Goal: Task Accomplishment & Management: Use online tool/utility

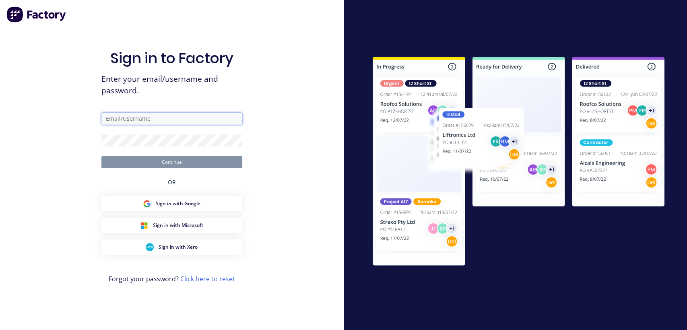
type input "[EMAIL_ADDRESS][DOMAIN_NAME]"
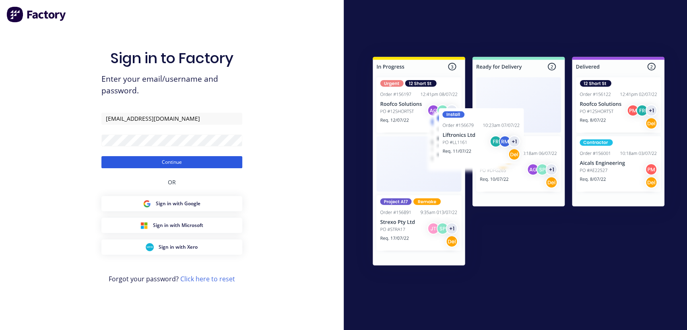
click at [154, 162] on button "Continue" at bounding box center [171, 162] width 141 height 12
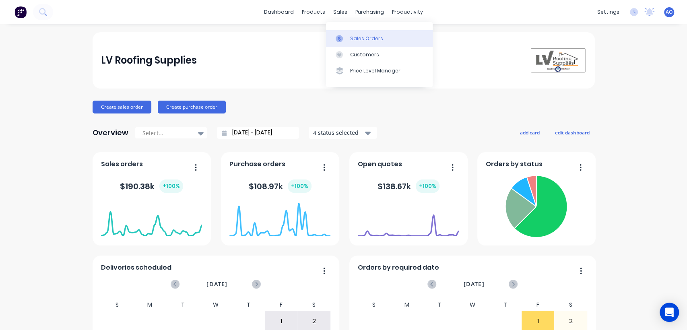
click at [344, 39] on div at bounding box center [341, 38] width 12 height 7
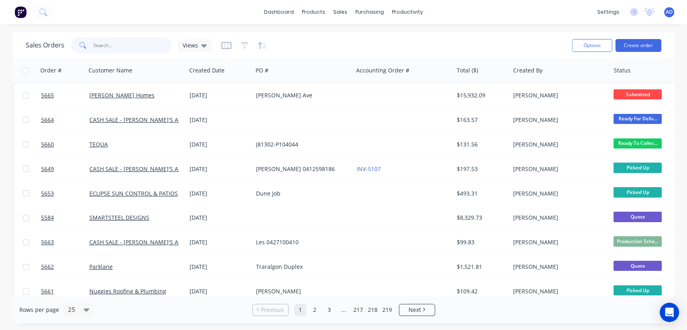
click at [128, 45] on input "text" at bounding box center [132, 45] width 78 height 16
type input "5641"
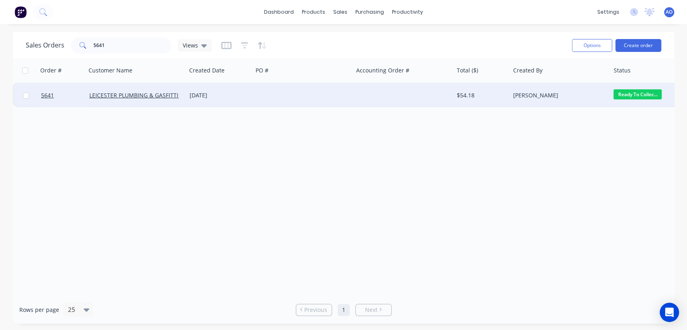
click at [293, 99] on div at bounding box center [303, 95] width 100 height 24
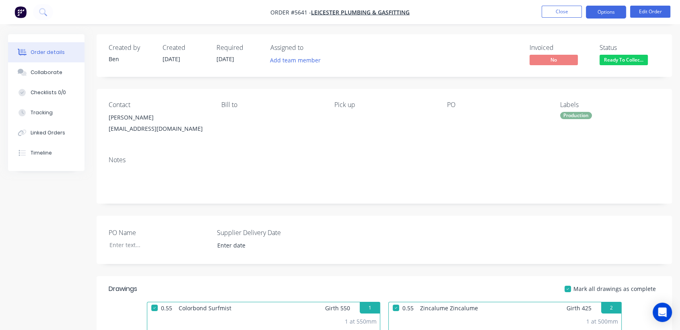
click at [598, 11] on button "Options" at bounding box center [606, 12] width 40 height 13
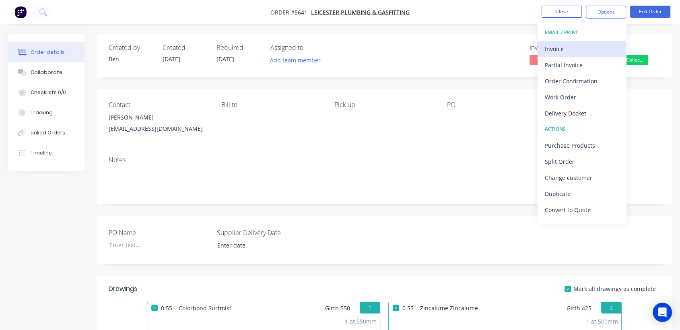
click at [600, 43] on div "Invoice" at bounding box center [582, 49] width 74 height 12
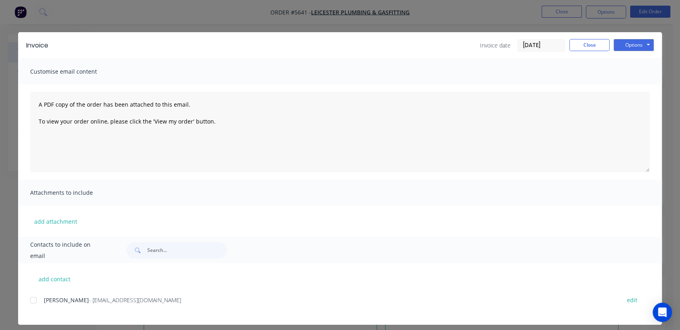
click at [29, 298] on div at bounding box center [33, 300] width 16 height 16
click at [645, 46] on button "Options" at bounding box center [633, 45] width 40 height 12
click at [631, 84] on button "Email" at bounding box center [638, 85] width 51 height 13
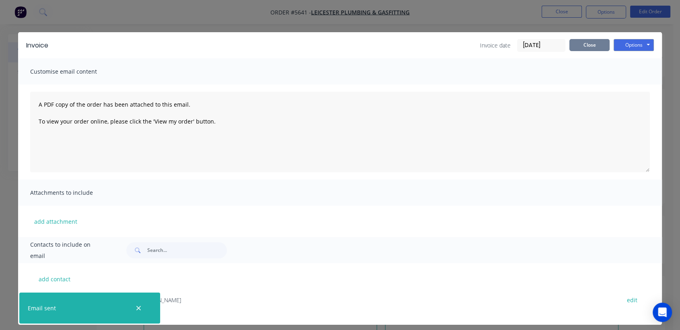
click at [584, 43] on button "Close" at bounding box center [589, 45] width 40 height 12
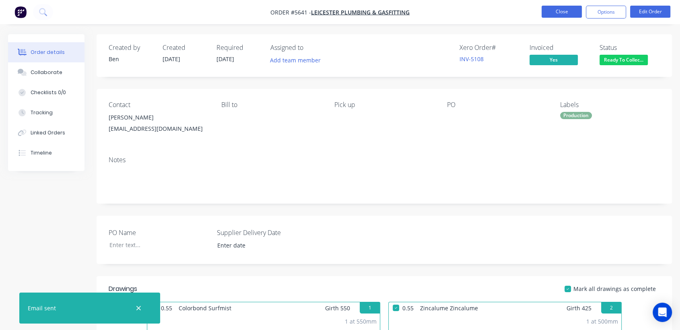
click at [554, 15] on button "Close" at bounding box center [561, 12] width 40 height 12
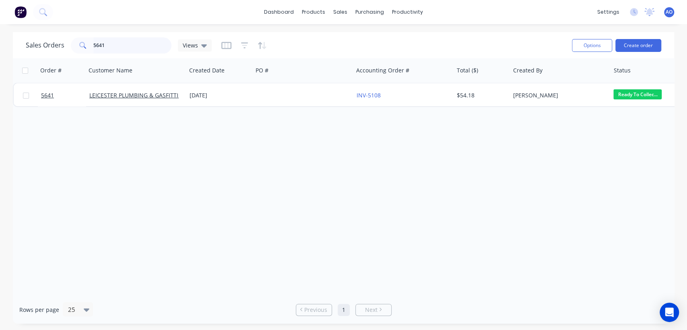
click at [111, 41] on input "5641" at bounding box center [132, 45] width 78 height 16
type input "5643"
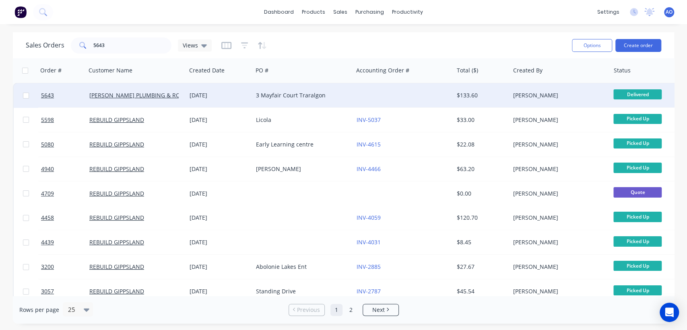
click at [348, 88] on div "3 Mayfair Court Traralgon" at bounding box center [303, 95] width 100 height 24
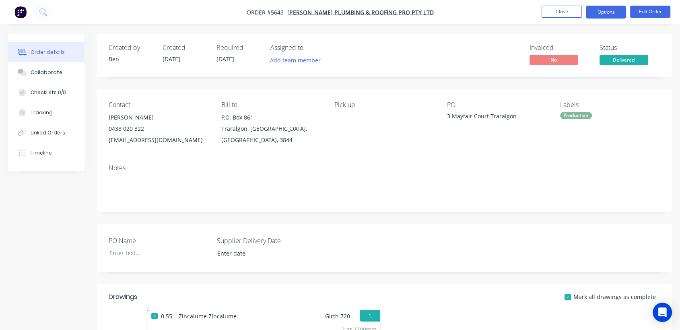
click at [619, 14] on button "Options" at bounding box center [606, 12] width 40 height 13
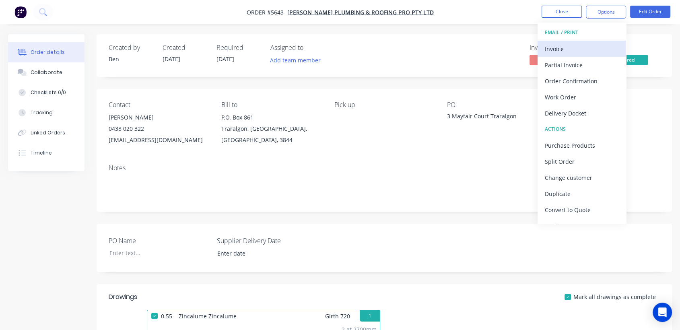
click at [571, 49] on div "Invoice" at bounding box center [582, 49] width 74 height 12
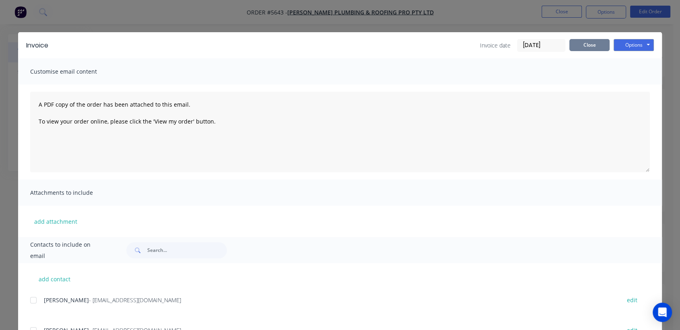
click at [578, 48] on button "Close" at bounding box center [589, 45] width 40 height 12
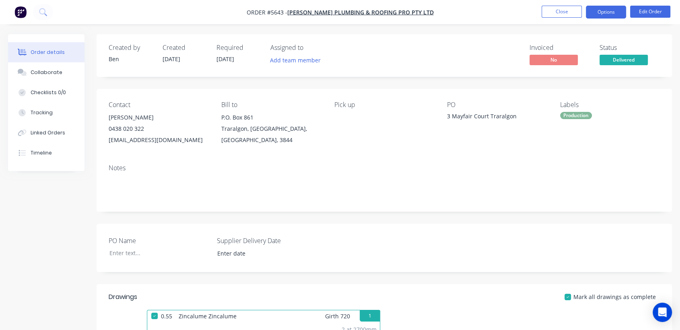
click at [605, 14] on button "Options" at bounding box center [606, 12] width 40 height 13
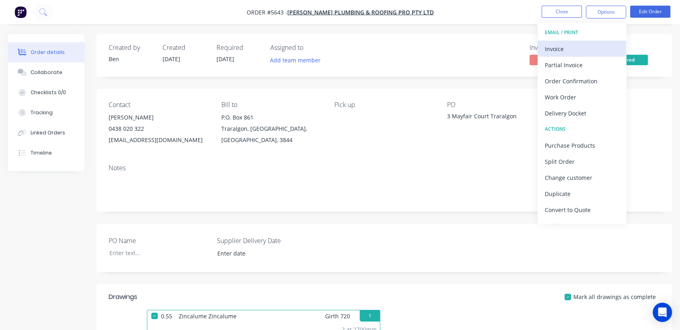
click at [573, 51] on div "Invoice" at bounding box center [582, 49] width 74 height 12
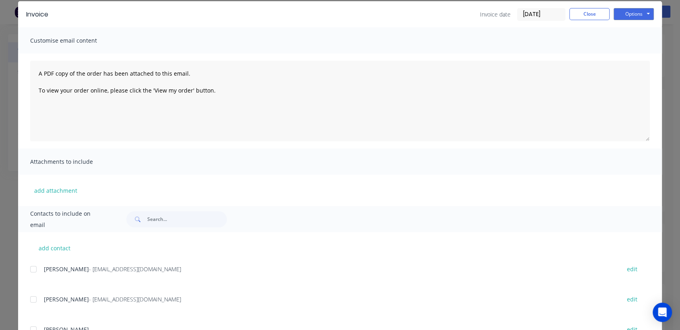
scroll to position [35, 0]
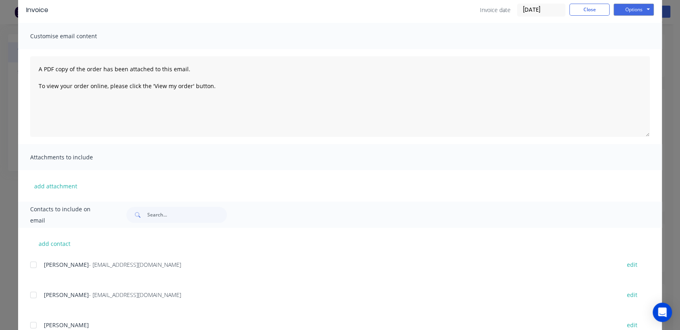
click at [32, 292] on div at bounding box center [33, 295] width 16 height 16
click at [621, 9] on button "Options" at bounding box center [633, 10] width 40 height 12
click at [631, 50] on button "Email" at bounding box center [638, 50] width 51 height 13
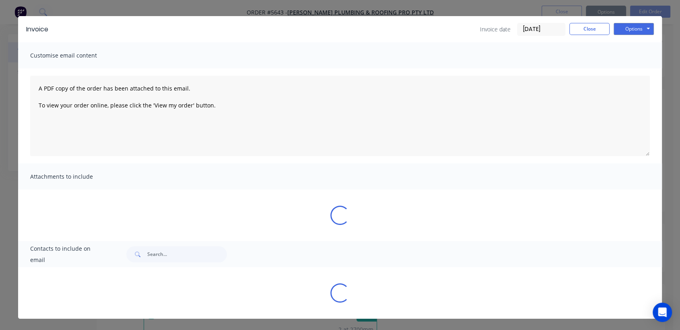
scroll to position [0, 0]
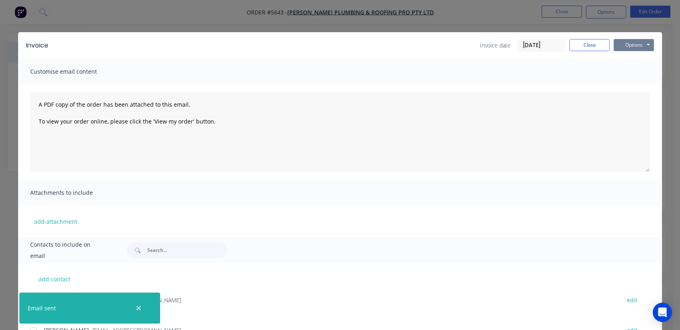
click at [632, 42] on button "Options" at bounding box center [633, 45] width 40 height 12
click at [636, 68] on button "Print" at bounding box center [638, 72] width 51 height 13
click at [590, 45] on button "Close" at bounding box center [589, 45] width 40 height 12
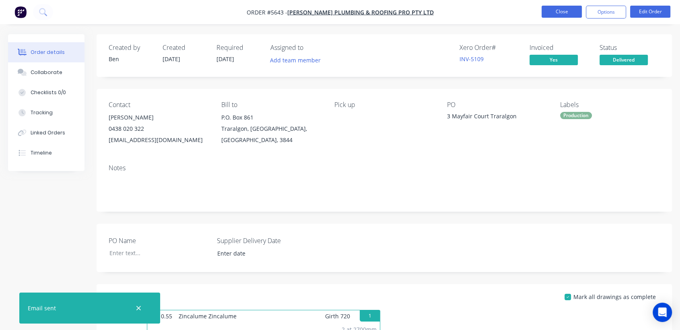
click at [553, 13] on button "Close" at bounding box center [561, 12] width 40 height 12
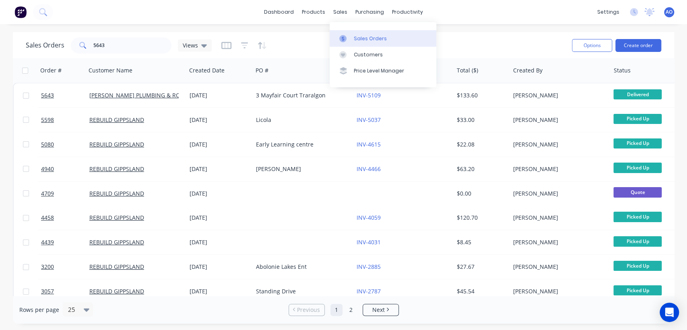
click at [360, 43] on link "Sales Orders" at bounding box center [382, 38] width 107 height 16
click at [119, 43] on input "5643" at bounding box center [132, 45] width 78 height 16
type input "5645"
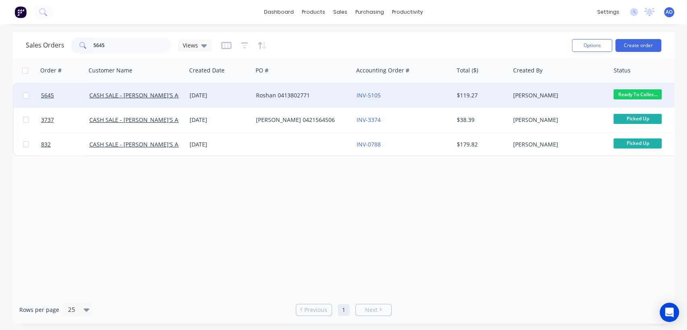
click at [255, 103] on div "Roshan 0413802771" at bounding box center [303, 95] width 100 height 24
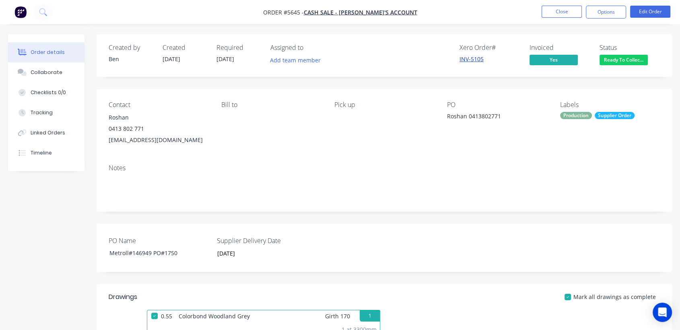
click at [471, 58] on link "INV-5105" at bounding box center [471, 59] width 24 height 8
click at [467, 60] on link "INV-5105" at bounding box center [471, 59] width 24 height 8
click at [558, 14] on button "Close" at bounding box center [561, 12] width 40 height 12
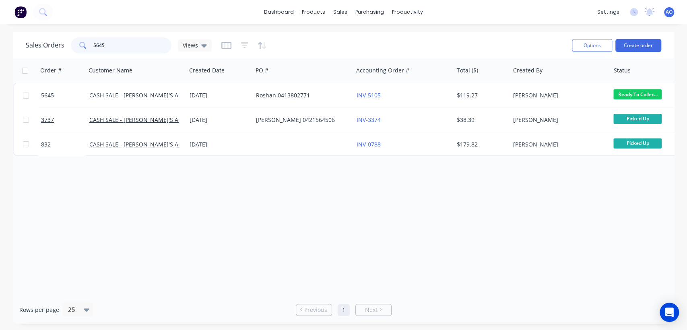
click at [128, 48] on input "5645" at bounding box center [132, 45] width 78 height 16
type input "5644"
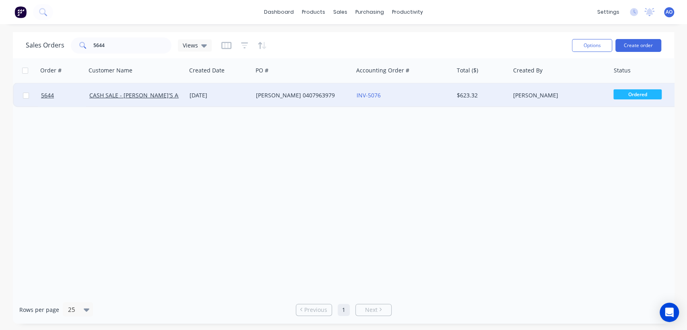
click at [275, 101] on div "[PERSON_NAME] 0407963979" at bounding box center [303, 95] width 100 height 24
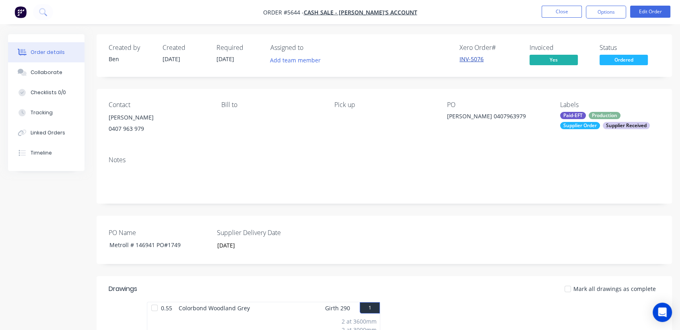
click at [476, 59] on link "INV-5076" at bounding box center [471, 59] width 24 height 8
click at [471, 57] on link "INV-5076" at bounding box center [471, 59] width 24 height 8
click at [468, 56] on link "INV-5076" at bounding box center [471, 59] width 24 height 8
click at [51, 131] on div "Linked Orders" at bounding box center [48, 132] width 35 height 7
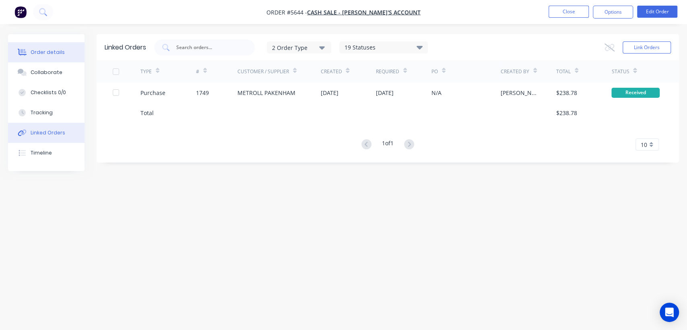
click at [45, 54] on div "Order details" at bounding box center [48, 52] width 34 height 7
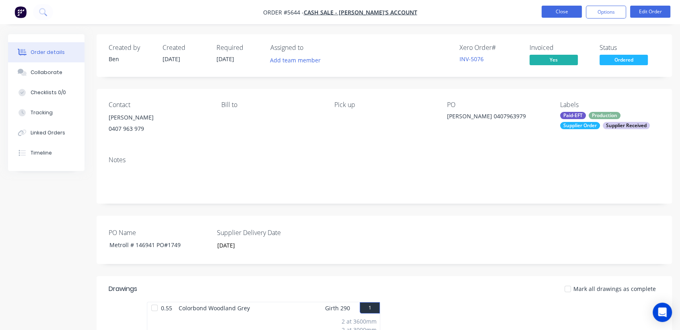
click at [571, 10] on button "Close" at bounding box center [561, 12] width 40 height 12
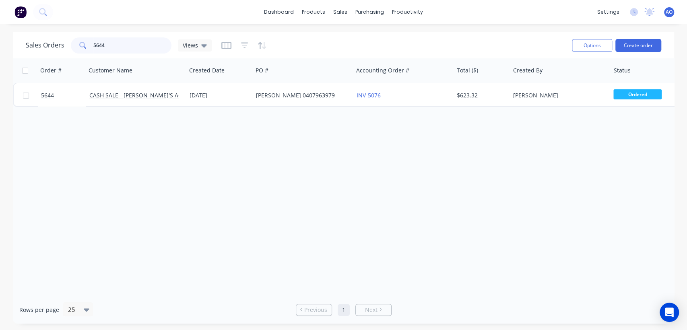
click at [100, 45] on input "5644" at bounding box center [132, 45] width 78 height 16
type input "5654"
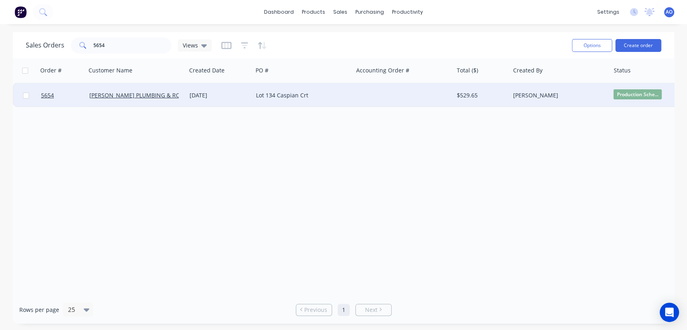
click at [304, 99] on div "Lot 134 Caspian Crt" at bounding box center [303, 95] width 100 height 24
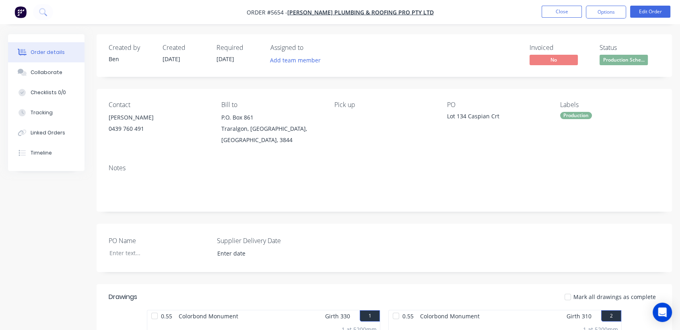
click at [415, 164] on div "Notes" at bounding box center [384, 168] width 551 height 8
click at [609, 14] on button "Options" at bounding box center [606, 12] width 40 height 13
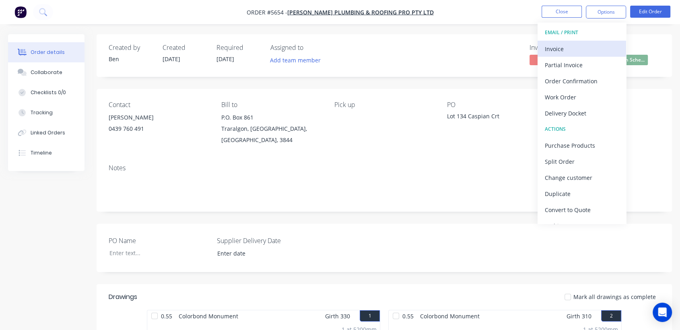
click at [566, 50] on div "Invoice" at bounding box center [582, 49] width 74 height 12
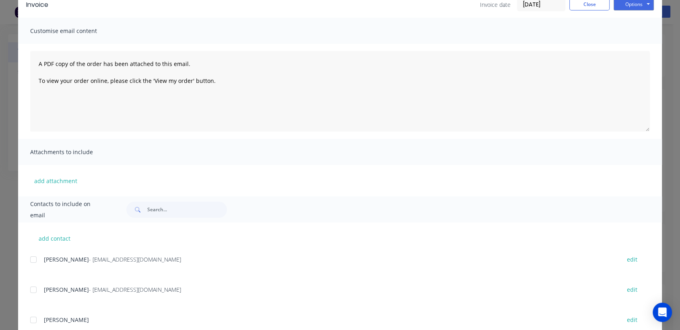
scroll to position [53, 0]
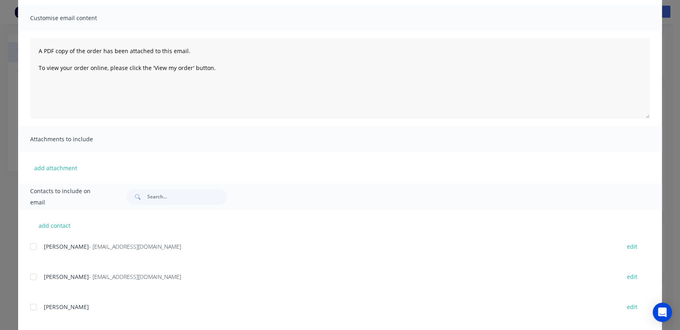
click at [30, 276] on div at bounding box center [33, 277] width 16 height 16
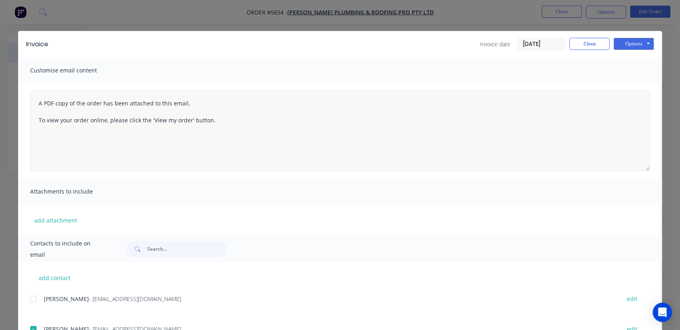
scroll to position [0, 0]
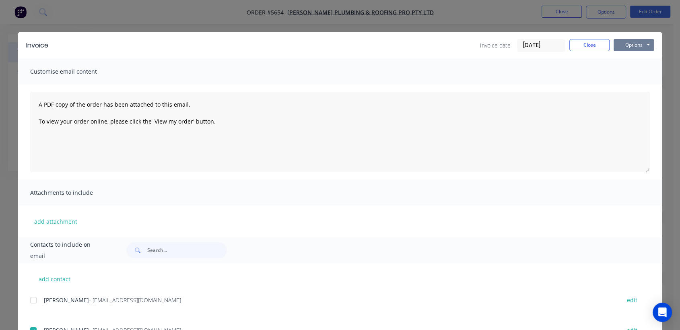
click at [626, 49] on button "Options" at bounding box center [633, 45] width 40 height 12
click at [637, 84] on button "Email" at bounding box center [638, 85] width 51 height 13
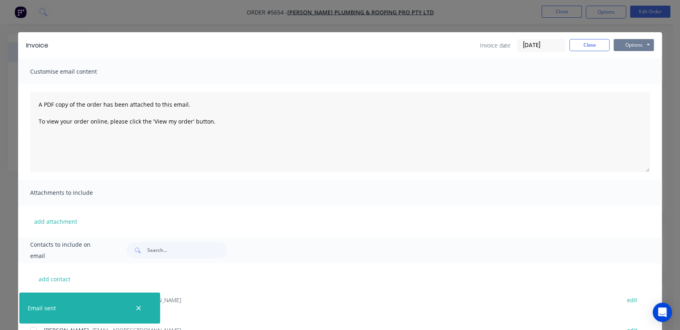
click at [638, 47] on button "Options" at bounding box center [633, 45] width 40 height 12
click at [632, 76] on button "Print" at bounding box center [638, 72] width 51 height 13
click at [582, 43] on button "Close" at bounding box center [589, 45] width 40 height 12
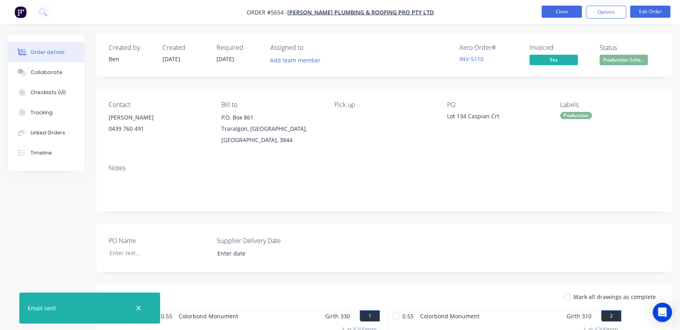
click at [572, 8] on button "Close" at bounding box center [561, 12] width 40 height 12
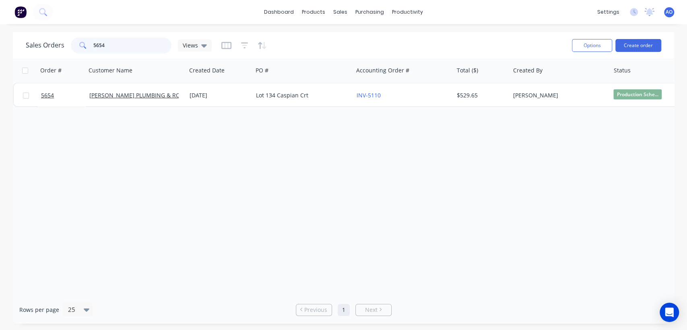
click at [114, 40] on input "5654" at bounding box center [132, 45] width 78 height 16
type input "5646"
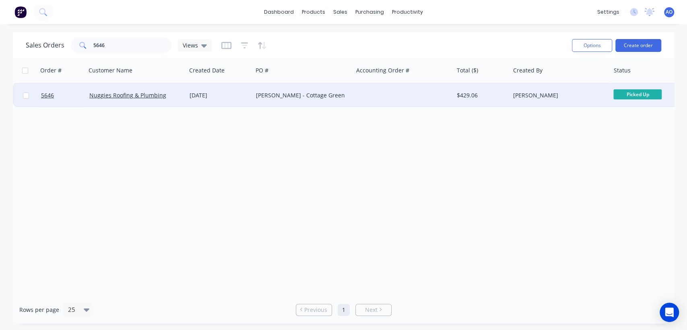
click at [271, 88] on div "[PERSON_NAME] - Cottage Green" at bounding box center [303, 95] width 100 height 24
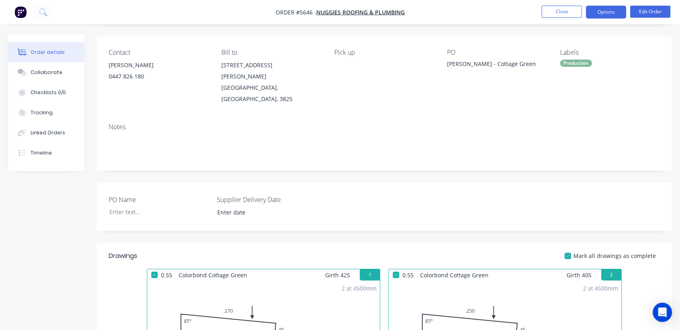
scroll to position [53, 0]
click at [616, 14] on button "Options" at bounding box center [606, 12] width 40 height 13
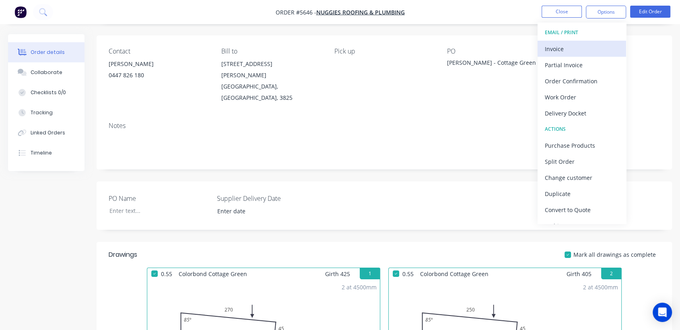
click at [572, 54] on div "Invoice" at bounding box center [582, 49] width 74 height 12
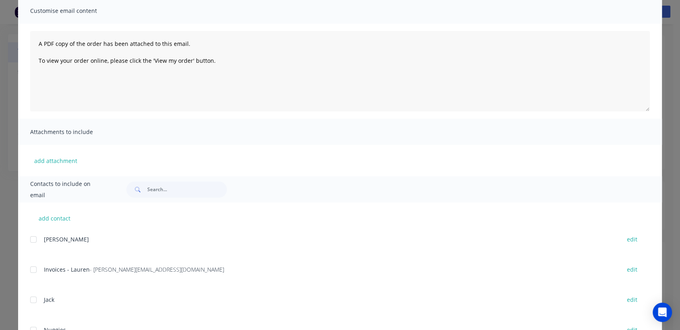
scroll to position [71, 0]
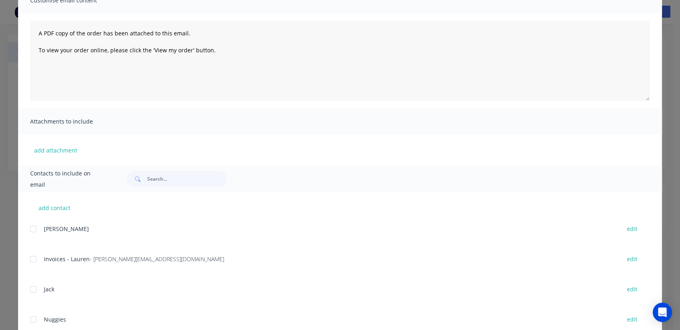
click at [28, 260] on div at bounding box center [33, 259] width 16 height 16
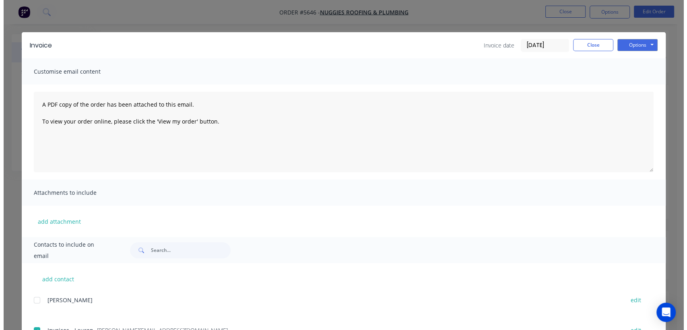
scroll to position [0, 0]
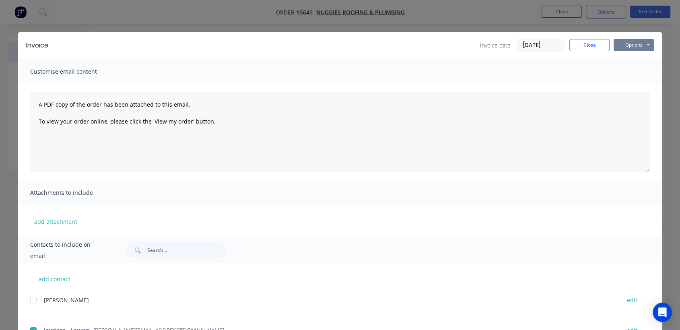
click at [633, 43] on button "Options" at bounding box center [633, 45] width 40 height 12
click at [635, 84] on button "Email" at bounding box center [638, 85] width 51 height 13
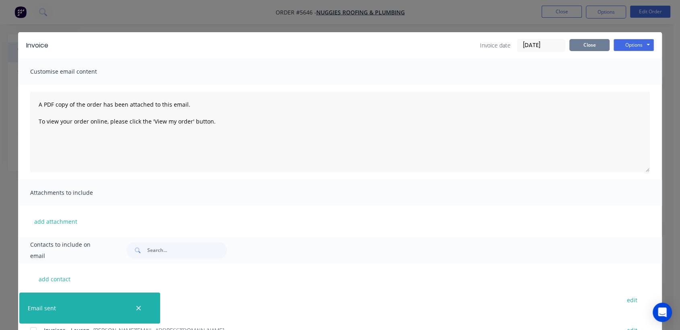
click at [584, 45] on button "Close" at bounding box center [589, 45] width 40 height 12
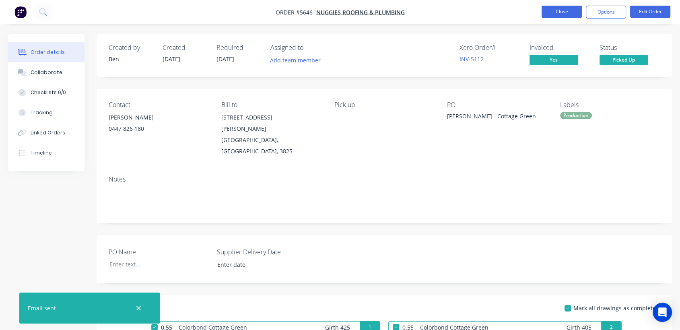
click at [552, 12] on button "Close" at bounding box center [561, 12] width 40 height 12
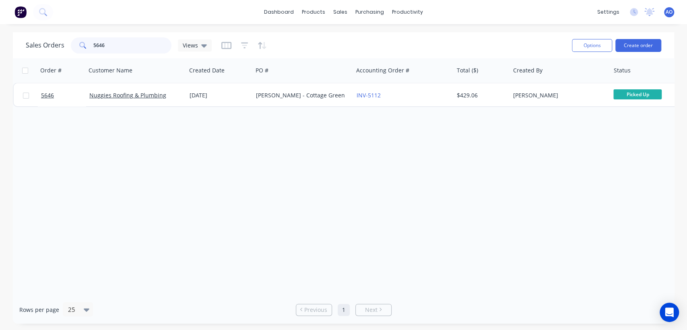
click at [144, 45] on input "5646" at bounding box center [132, 45] width 78 height 16
type input "5640"
